Goal: Find specific fact: Find specific fact

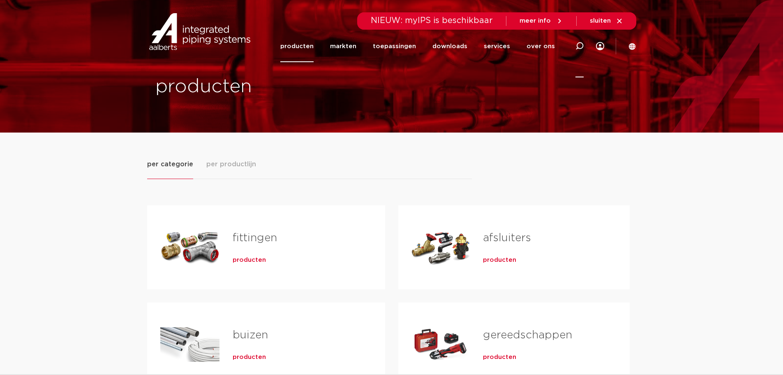
click at [580, 47] on icon at bounding box center [580, 46] width 8 height 8
click at [365, 42] on input "Zoeken" at bounding box center [455, 45] width 259 height 16
click at [395, 49] on input "Zoeken" at bounding box center [455, 45] width 259 height 16
paste input "PWR9440046"
type input "PWR9440046"
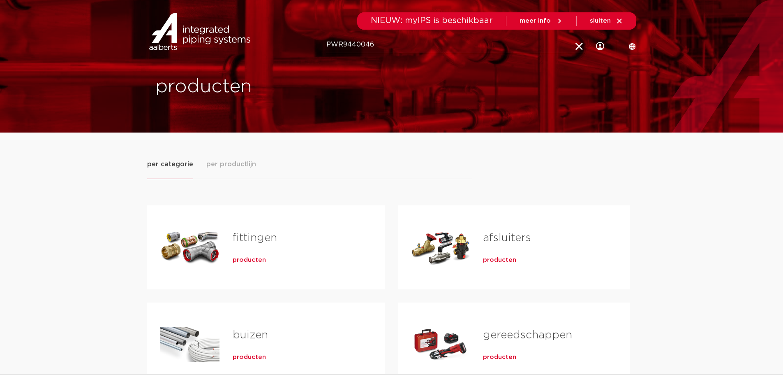
click button "Zoeken" at bounding box center [0, 0] width 0 height 0
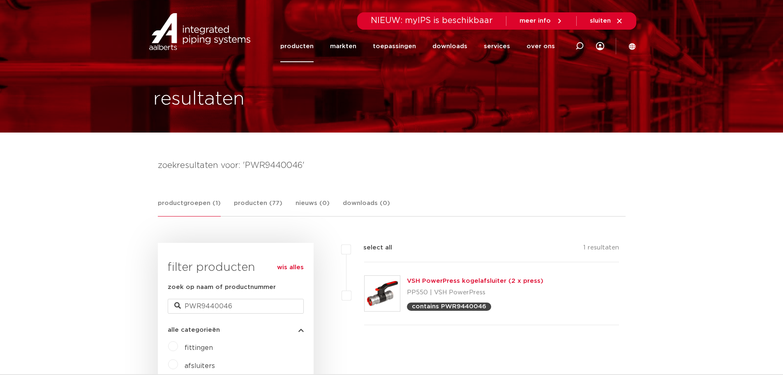
click at [469, 284] on link "VSH PowerPress kogelafsluiter (2 x press)" at bounding box center [475, 281] width 136 height 6
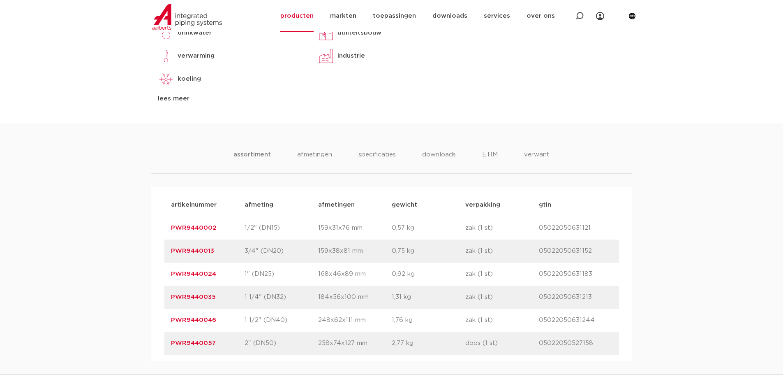
scroll to position [493, 0]
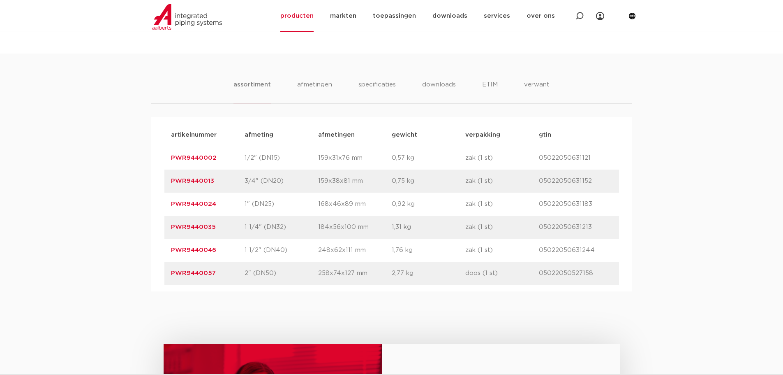
drag, startPoint x: 217, startPoint y: 273, endPoint x: 171, endPoint y: 275, distance: 46.1
click at [171, 275] on p "PWR9440057" at bounding box center [208, 273] width 74 height 10
copy link "PWR9440057"
click at [129, 180] on div "assortiment afmetingen specificaties downloads ETIM verwant assortiment afmetin…" at bounding box center [391, 172] width 783 height 238
drag, startPoint x: 221, startPoint y: 246, endPoint x: 168, endPoint y: 248, distance: 53.5
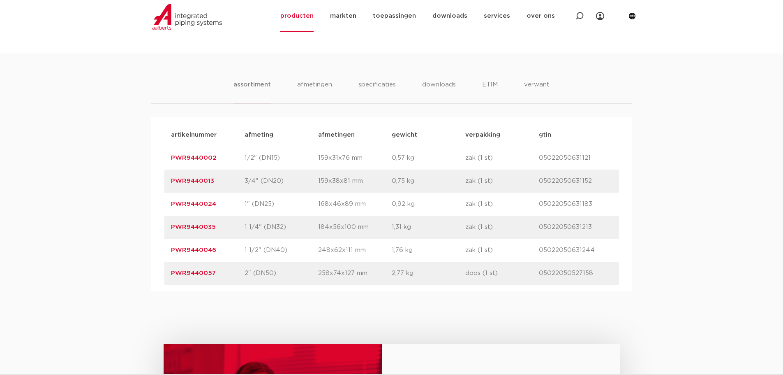
click at [168, 248] on div "artikelnummer PWR9440046 afmeting 1 1/2" (DN40) afmetingen 248x62x111 mm gewich…" at bounding box center [391, 249] width 455 height 23
copy link "PWR9440046"
drag, startPoint x: 217, startPoint y: 270, endPoint x: 170, endPoint y: 272, distance: 46.9
click at [170, 272] on div "artikelnummer PWR9440057 afmeting 2" (DN50) afmetingen 258x74x127 mm gewicht 2,…" at bounding box center [391, 272] width 455 height 23
copy link "PWR9440057"
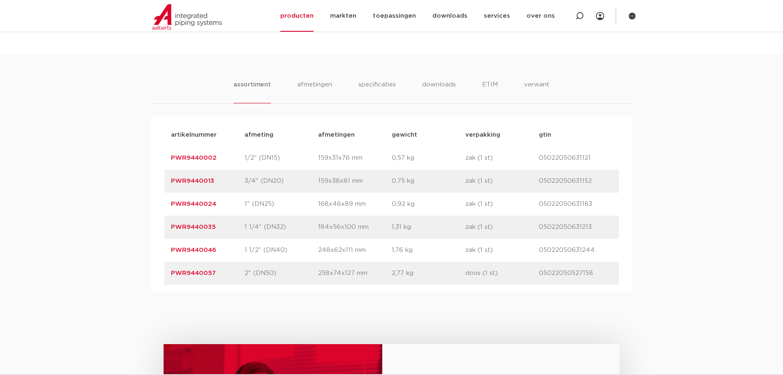
click at [198, 252] on link "PWR9440046" at bounding box center [193, 250] width 45 height 6
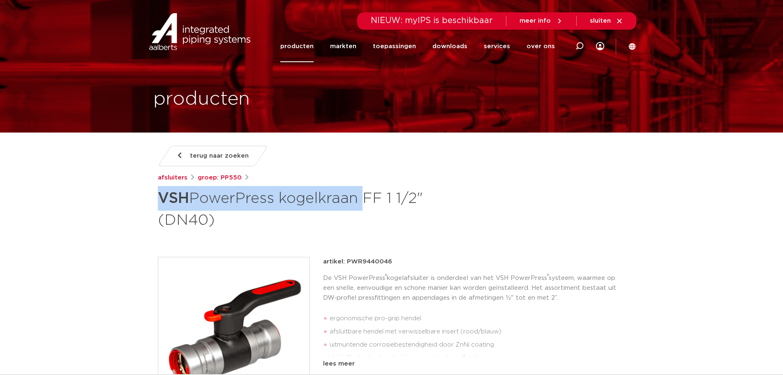
drag, startPoint x: 360, startPoint y: 201, endPoint x: 160, endPoint y: 207, distance: 200.7
click at [160, 207] on h1 "VSH PowerPress kogelkraan FF 1 1/2" (DN40)" at bounding box center [312, 208] width 309 height 44
copy h1 "VSH PowerPress kogelkraan"
